Goal: Information Seeking & Learning: Learn about a topic

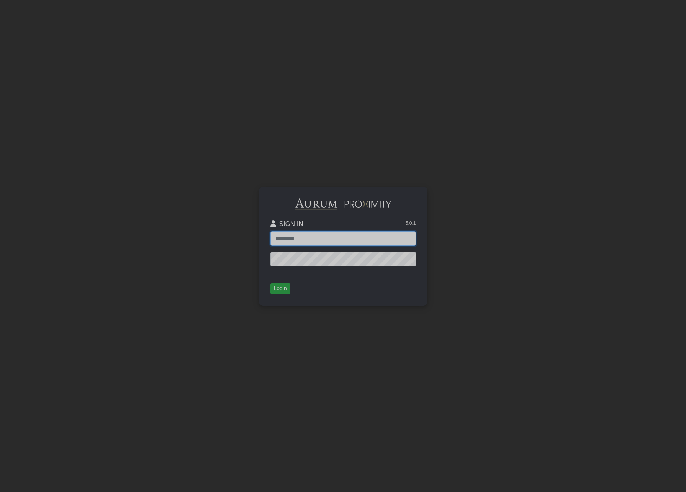
type input "**********"
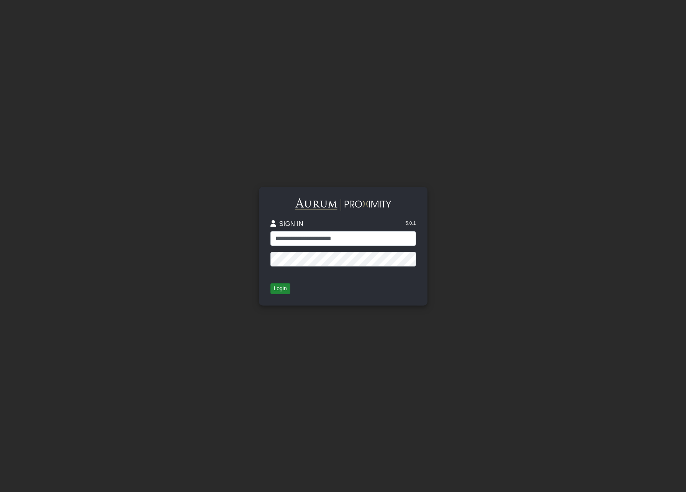
click at [284, 289] on button "Login" at bounding box center [280, 288] width 20 height 11
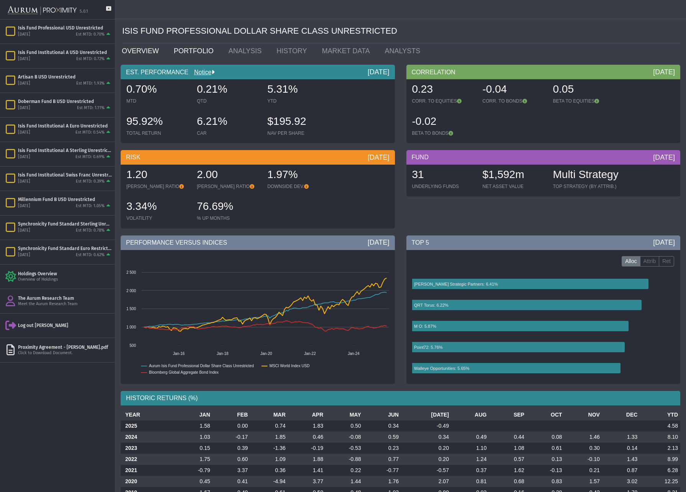
click at [195, 50] on link "PORTFOLIO" at bounding box center [195, 50] width 55 height 15
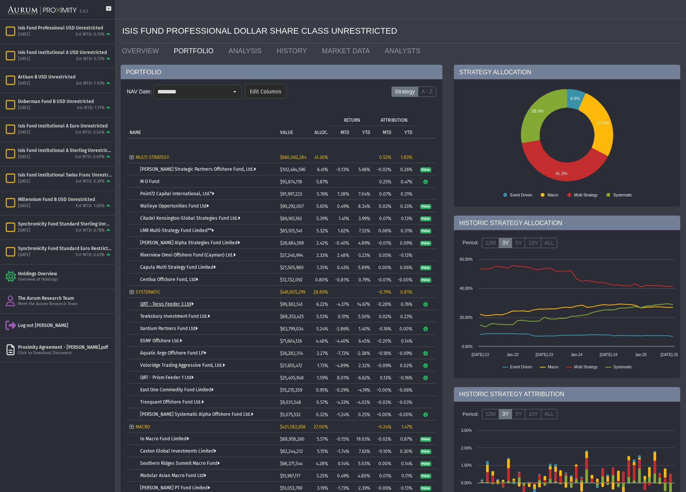
click at [176, 303] on link "QRT - Torus Feeder 3 Ltd" at bounding box center [166, 303] width 53 height 5
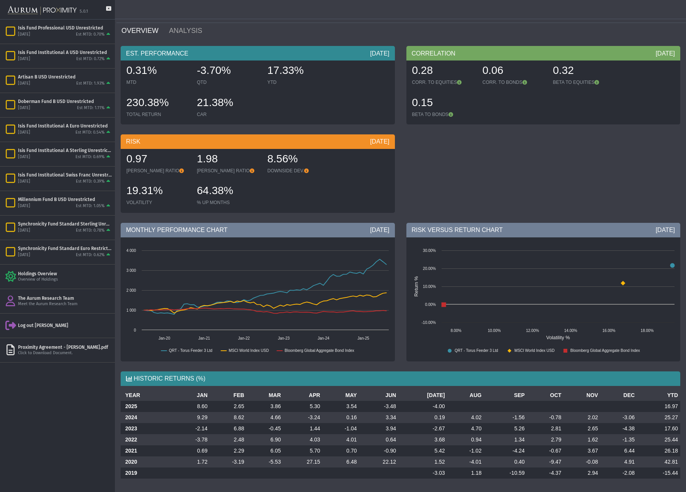
scroll to position [20, 0]
click at [427, 444] on td "3.68" at bounding box center [422, 439] width 49 height 11
click at [466, 439] on td "0.94" at bounding box center [465, 439] width 37 height 11
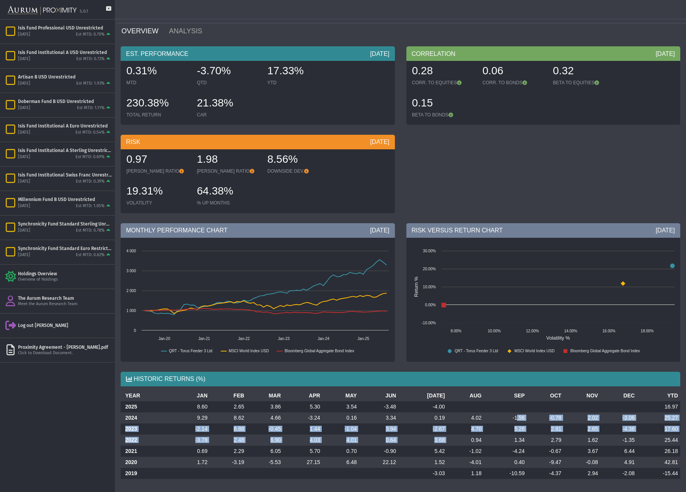
drag, startPoint x: 466, startPoint y: 439, endPoint x: 511, endPoint y: 416, distance: 50.8
click at [511, 416] on tbody "2025 8.60 2.65 3.86 5.30 3.54 -3.48 -4.00 16.97 2024 9.29 8.62 4.66 -3.24 0.16 …" at bounding box center [400, 440] width 559 height 78
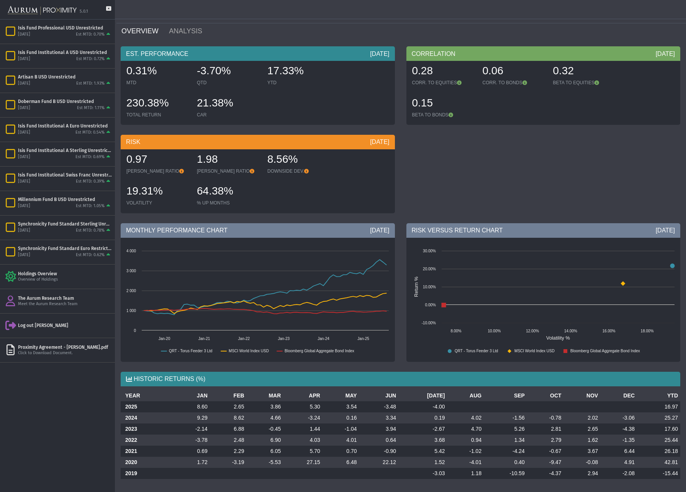
click at [478, 439] on td "0.94" at bounding box center [465, 439] width 37 height 11
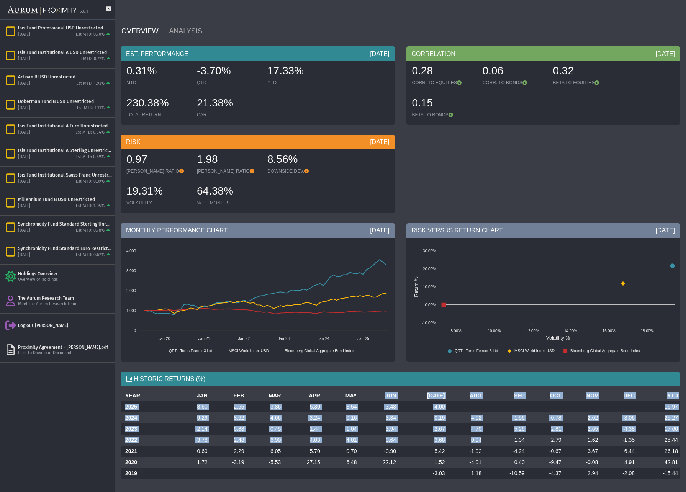
drag, startPoint x: 476, startPoint y: 439, endPoint x: 377, endPoint y: 396, distance: 107.3
click at [377, 396] on table "YEAR JAN FEB MAR APR MAY JUN [DATE] AUG SEP OCT NOV DEC YTD 2025 8.60 2.65 3.86…" at bounding box center [400, 434] width 559 height 89
click at [220, 436] on td "2.48" at bounding box center [228, 439] width 37 height 11
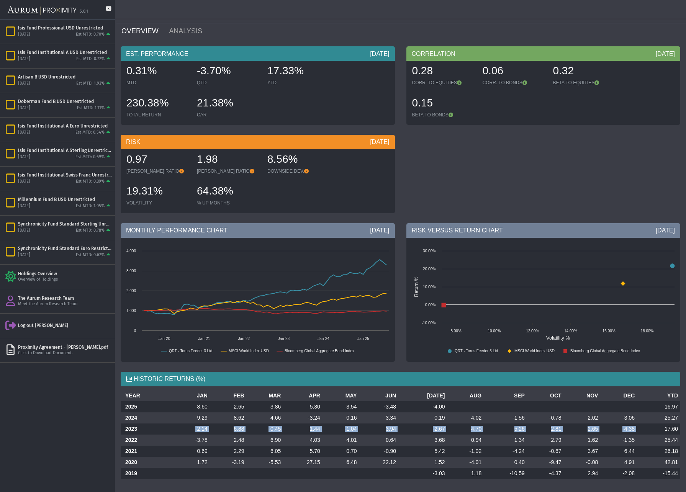
drag, startPoint x: 195, startPoint y: 428, endPoint x: 638, endPoint y: 430, distance: 443.3
click at [638, 430] on tr "2023 -2.14 6.88 -0.45 1.44 -1.04 3.94 -2.67 4.70 5.26 2.81 2.65 -4.38 17.60" at bounding box center [400, 428] width 559 height 11
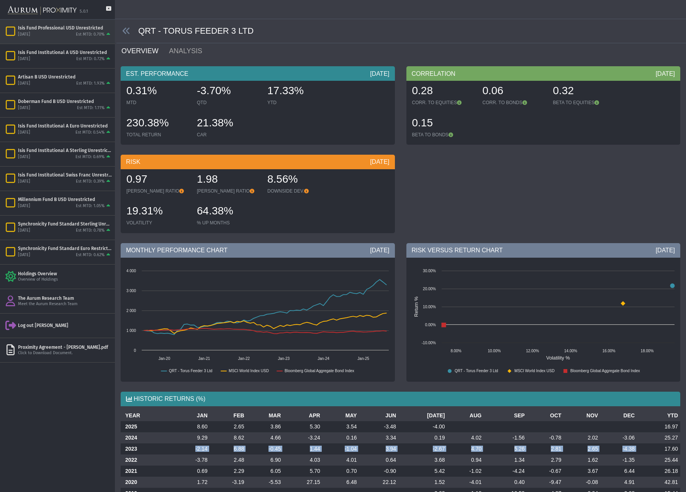
scroll to position [0, 0]
click at [124, 31] on icon at bounding box center [126, 31] width 8 height 8
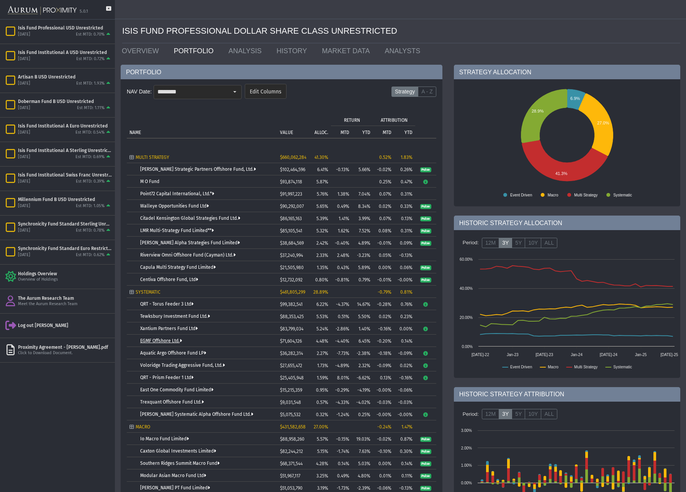
scroll to position [0, 0]
click at [165, 340] on link "EGMF Offshore Ltd." at bounding box center [161, 340] width 42 height 5
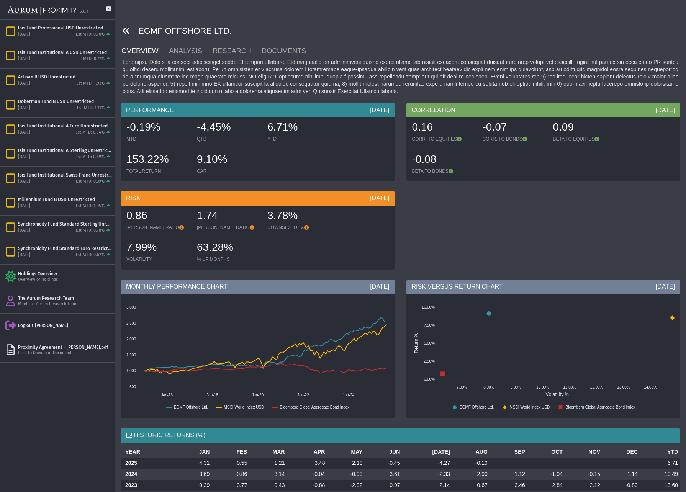
click at [125, 30] on icon at bounding box center [126, 31] width 8 height 8
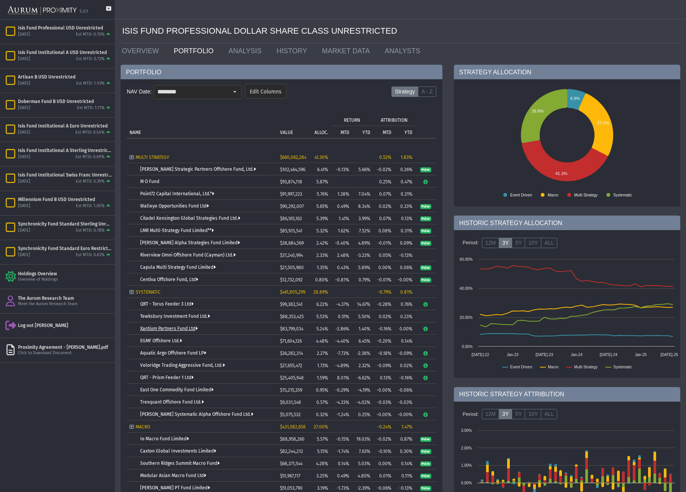
click at [182, 328] on link "Xantium Partners Fund Ltd" at bounding box center [168, 328] width 57 height 5
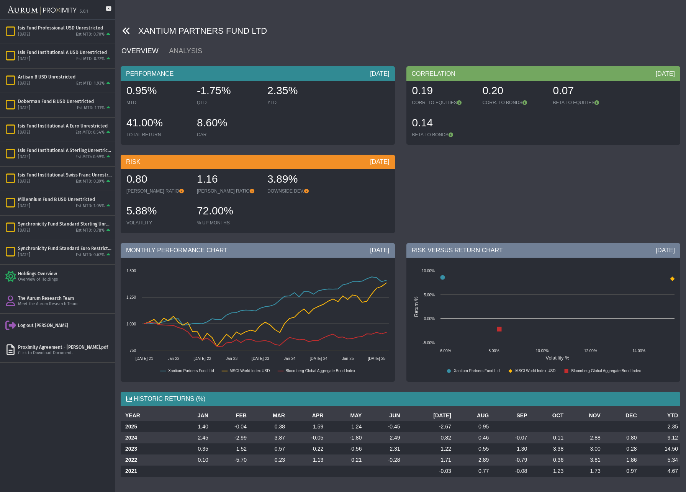
click at [127, 30] on icon at bounding box center [126, 31] width 8 height 8
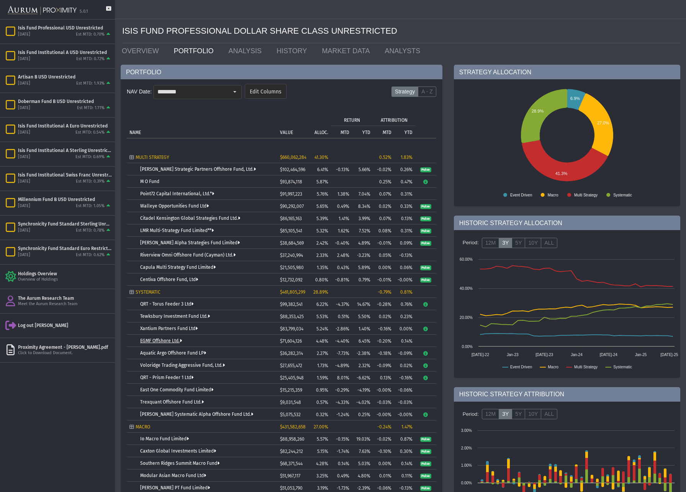
click at [163, 341] on link "EGMF Offshore Ltd." at bounding box center [161, 340] width 42 height 5
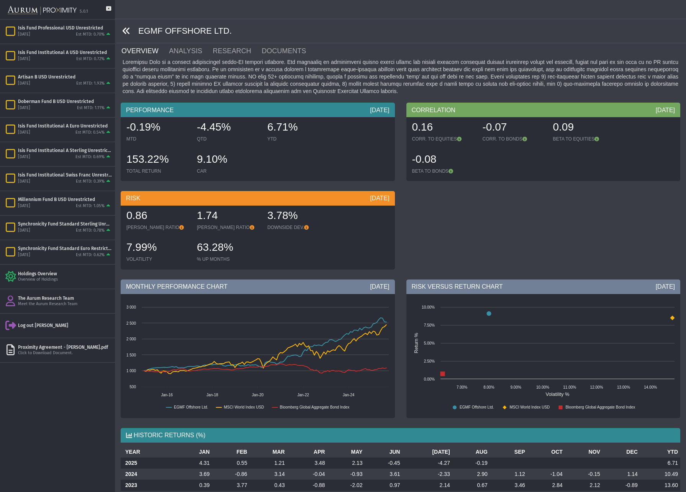
click at [125, 30] on icon at bounding box center [126, 31] width 8 height 8
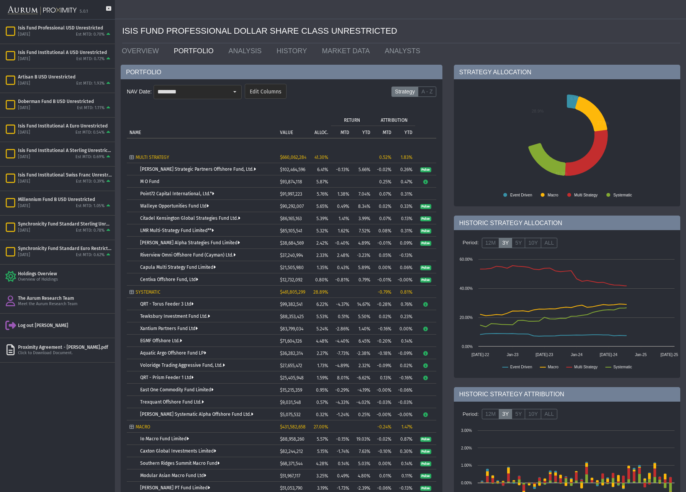
scroll to position [114, 0]
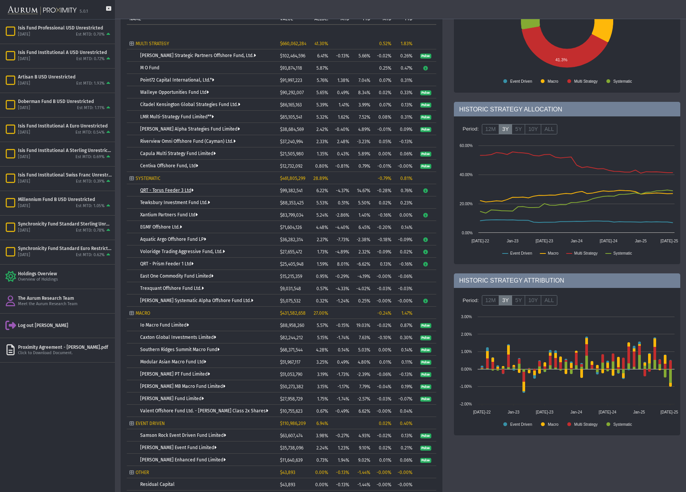
click at [182, 191] on link "QRT - Torus Feeder 3 Ltd" at bounding box center [166, 190] width 53 height 5
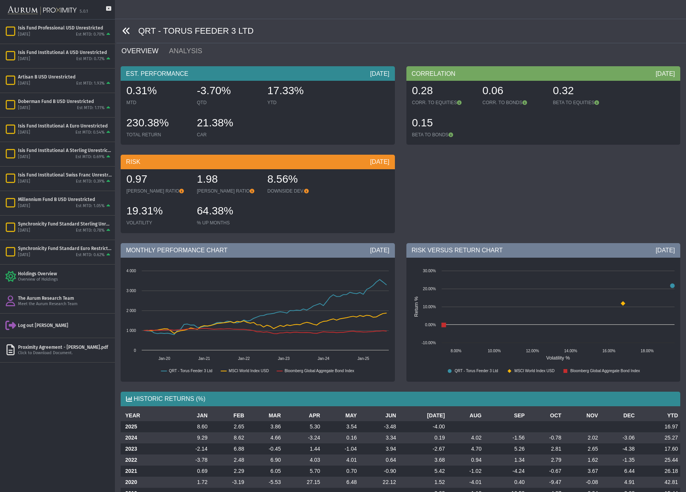
click at [128, 29] on icon at bounding box center [126, 31] width 8 height 8
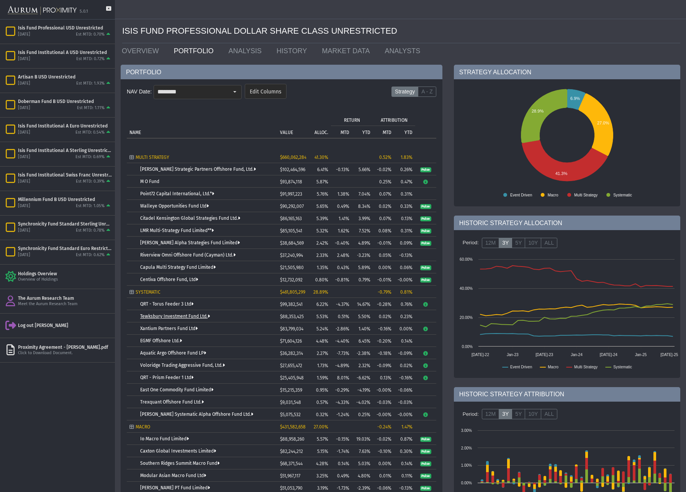
click at [161, 315] on link "Tewksbury Investment Fund Ltd." at bounding box center [175, 316] width 70 height 5
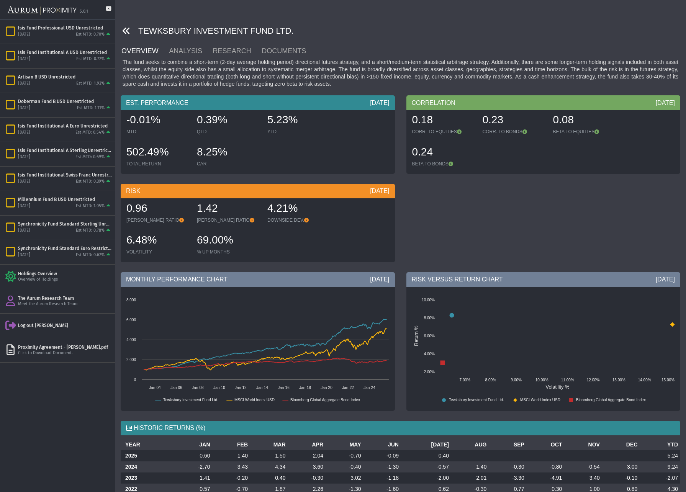
click at [124, 29] on icon at bounding box center [126, 31] width 8 height 8
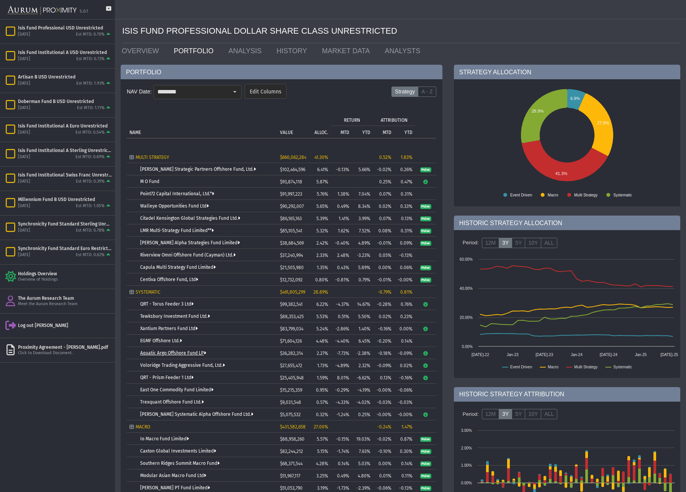
click at [180, 352] on link "Aquatic Argo Offshore Fund LP" at bounding box center [173, 352] width 66 height 5
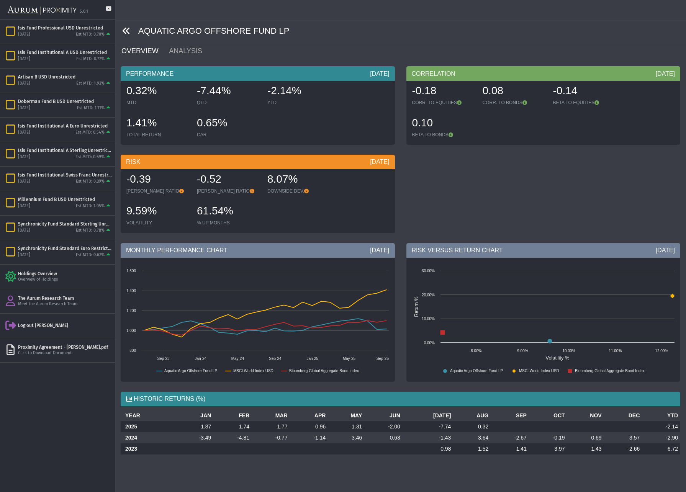
click at [126, 31] on icon at bounding box center [126, 31] width 8 height 8
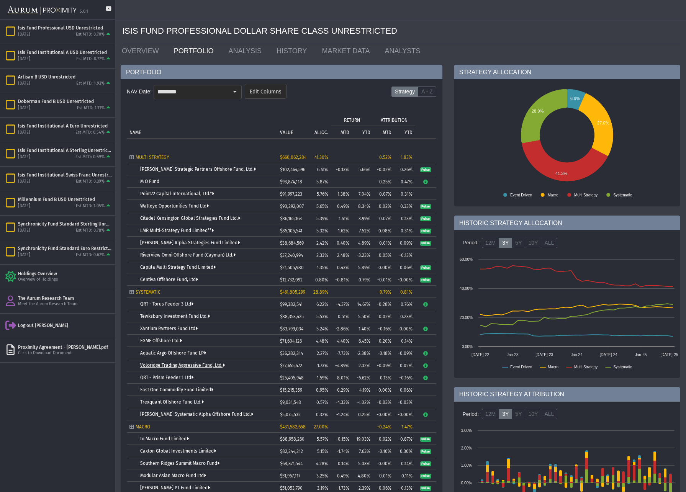
click at [178, 365] on link "Voloridge Trading Aggressive Fund, Ltd." at bounding box center [182, 365] width 85 height 5
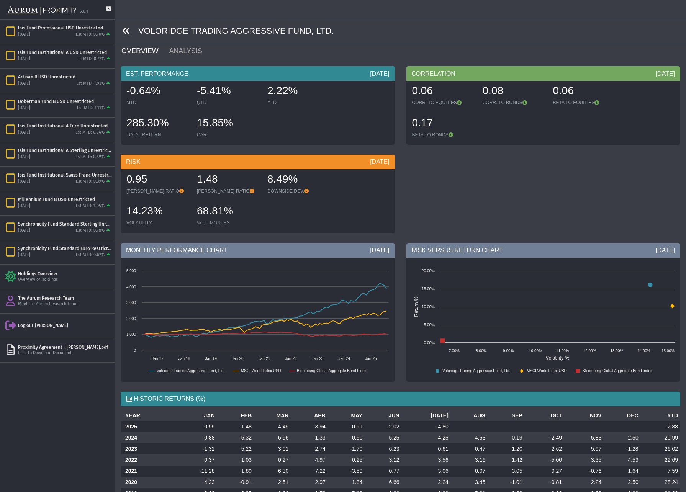
click at [128, 33] on icon at bounding box center [126, 31] width 8 height 8
